Goal: Task Accomplishment & Management: Manage account settings

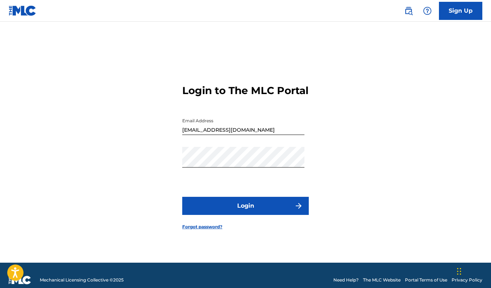
click at [270, 215] on button "Login" at bounding box center [245, 206] width 127 height 18
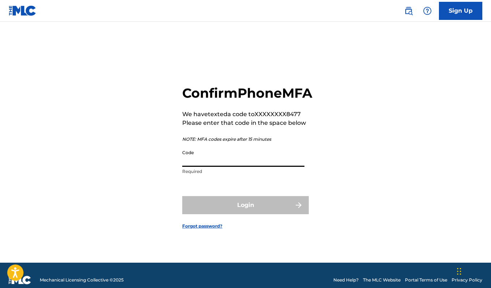
click at [246, 161] on input "Code" at bounding box center [243, 156] width 122 height 21
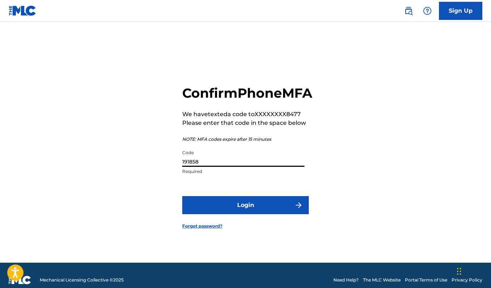
type input "191858"
click at [246, 213] on button "Login" at bounding box center [245, 205] width 127 height 18
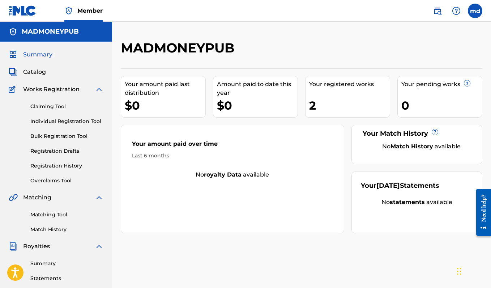
click at [359, 98] on div "2" at bounding box center [349, 105] width 81 height 16
click at [326, 97] on div "Your registered works 2" at bounding box center [347, 97] width 85 height 42
click at [303, 111] on div "Your amount paid last distribution $0 Amount paid to date this year $0 Your reg…" at bounding box center [302, 150] width 362 height 165
click at [65, 108] on link "Claiming Tool" at bounding box center [66, 107] width 73 height 8
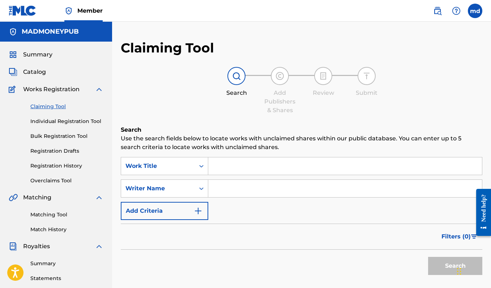
click at [65, 118] on link "Individual Registration Tool" at bounding box center [66, 122] width 73 height 8
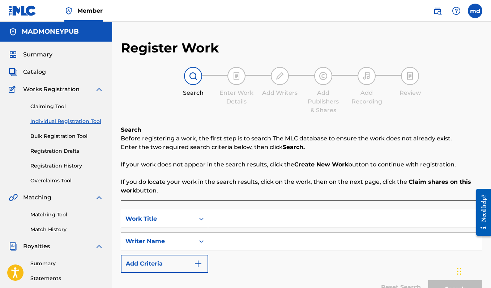
click at [64, 133] on link "Bulk Registration Tool" at bounding box center [66, 136] width 73 height 8
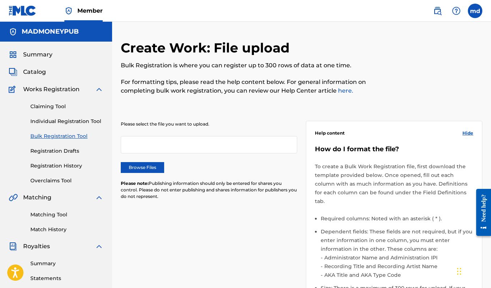
click at [65, 149] on link "Registration Drafts" at bounding box center [66, 151] width 73 height 8
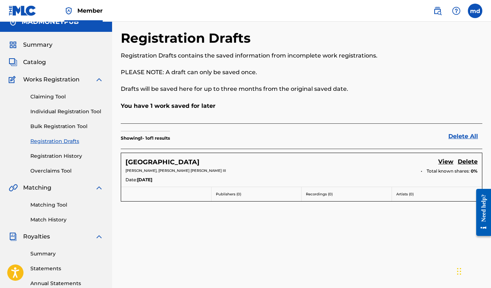
scroll to position [11, 0]
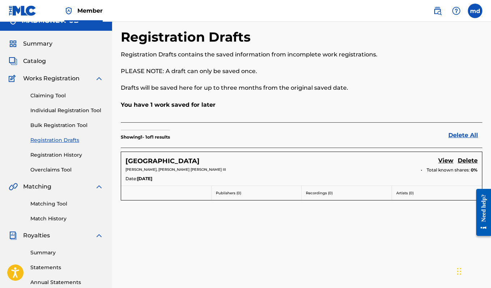
click at [179, 167] on p "[PERSON_NAME], [PERSON_NAME] [PERSON_NAME] III" at bounding box center [271, 169] width 291 height 5
click at [446, 160] on link "View" at bounding box center [446, 161] width 15 height 10
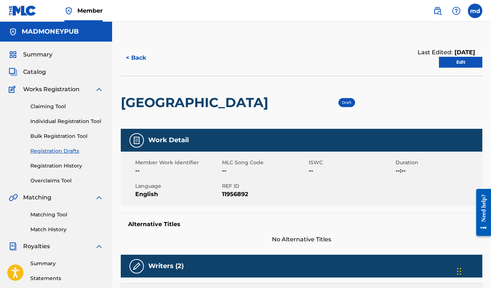
click at [475, 7] on label at bounding box center [475, 11] width 14 height 14
click at [475, 11] on input "md [PERSON_NAME] [EMAIL_ADDRESS][DOMAIN_NAME] Notification Preferences Profile …" at bounding box center [475, 11] width 0 height 0
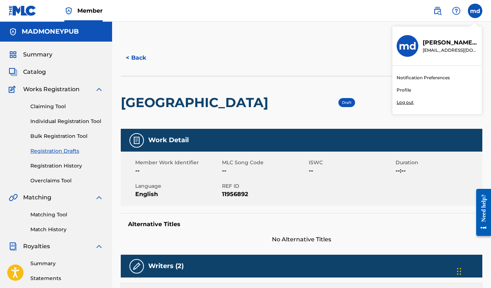
click at [408, 105] on p "Log out" at bounding box center [405, 102] width 17 height 7
click at [475, 11] on input "md [PERSON_NAME] [EMAIL_ADDRESS][DOMAIN_NAME] Notification Preferences Profile …" at bounding box center [475, 11] width 0 height 0
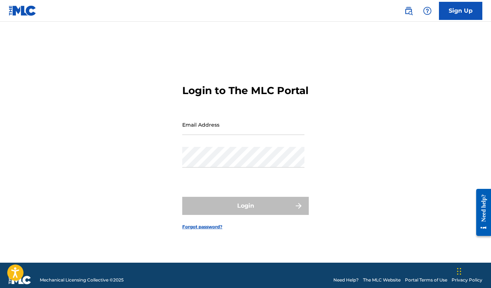
click at [310, 166] on div "Login to The MLC Portal Email Address Password Login Forgot password?" at bounding box center [245, 151] width 491 height 223
click at [211, 135] on input "Email Address" at bounding box center [243, 124] width 122 height 21
type input "[EMAIL_ADDRESS][DOMAIN_NAME]"
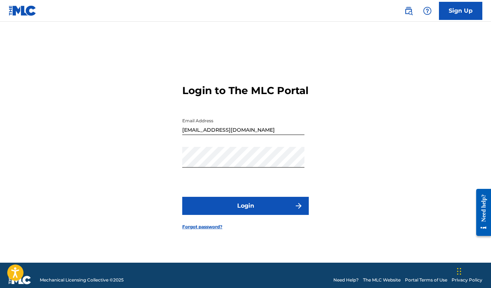
click at [265, 179] on div "Password" at bounding box center [243, 163] width 122 height 33
click at [244, 215] on button "Login" at bounding box center [245, 206] width 127 height 18
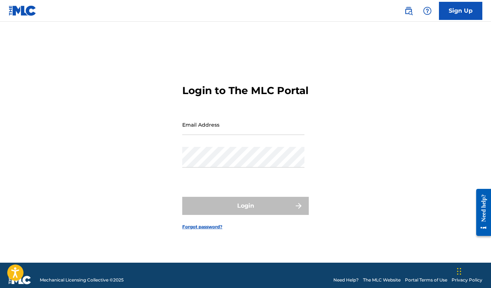
click at [311, 190] on div "Login to The MLC Portal Email Address Password Login Forgot password?" at bounding box center [245, 151] width 491 height 223
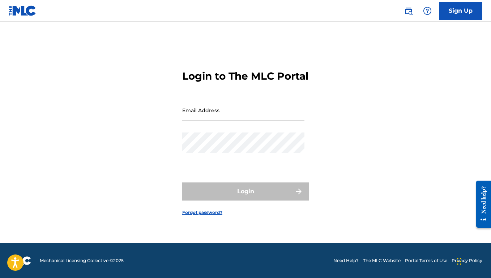
scroll to position [9, 0]
